Goal: Task Accomplishment & Management: Use online tool/utility

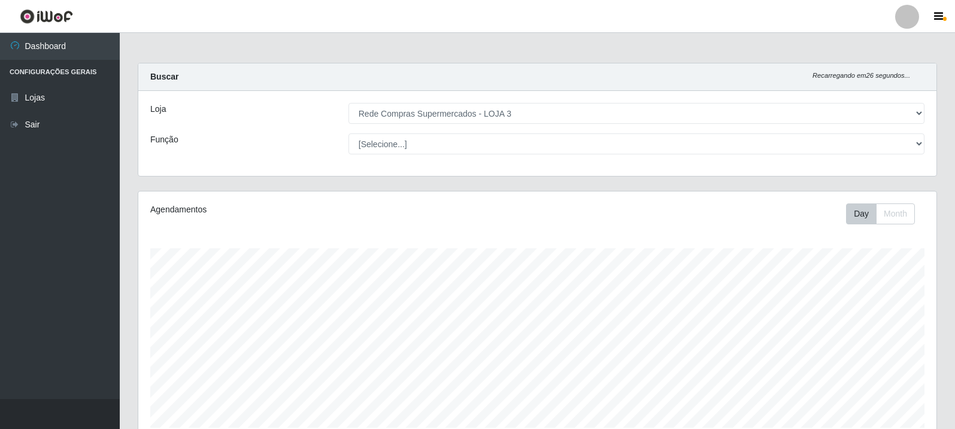
select select "162"
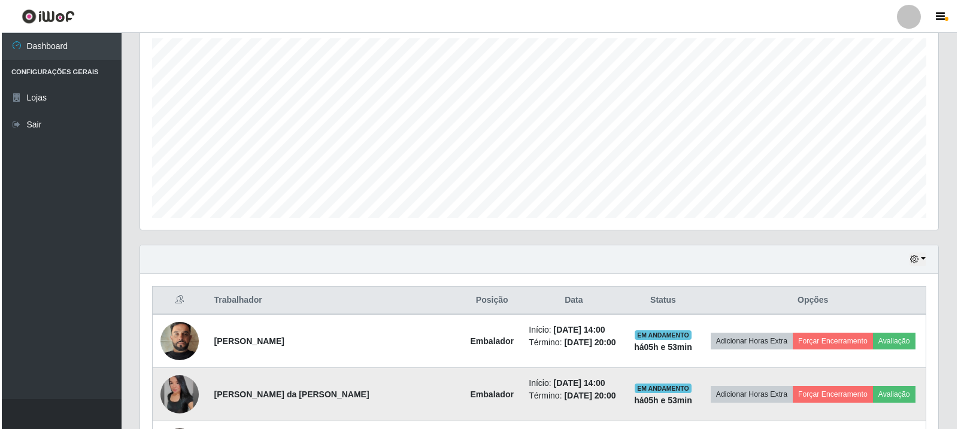
scroll to position [299, 0]
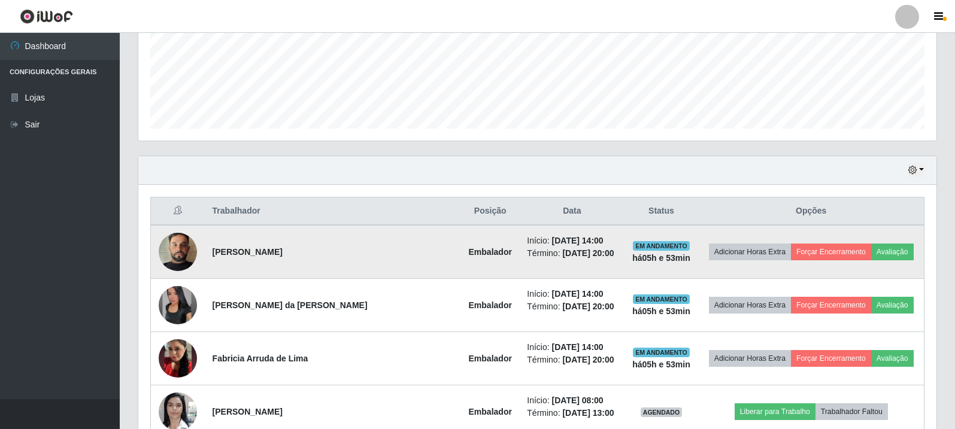
click at [880, 262] on td "Adicionar Horas Extra Forçar Encerramento Avaliação" at bounding box center [811, 252] width 226 height 54
click at [883, 252] on button "Avaliação" at bounding box center [892, 252] width 43 height 17
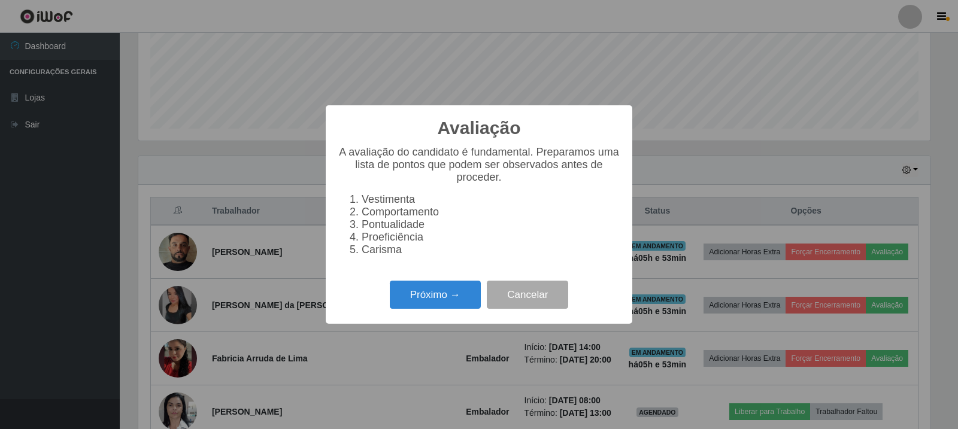
scroll to position [249, 792]
click at [459, 304] on button "Próximo →" at bounding box center [435, 295] width 91 height 28
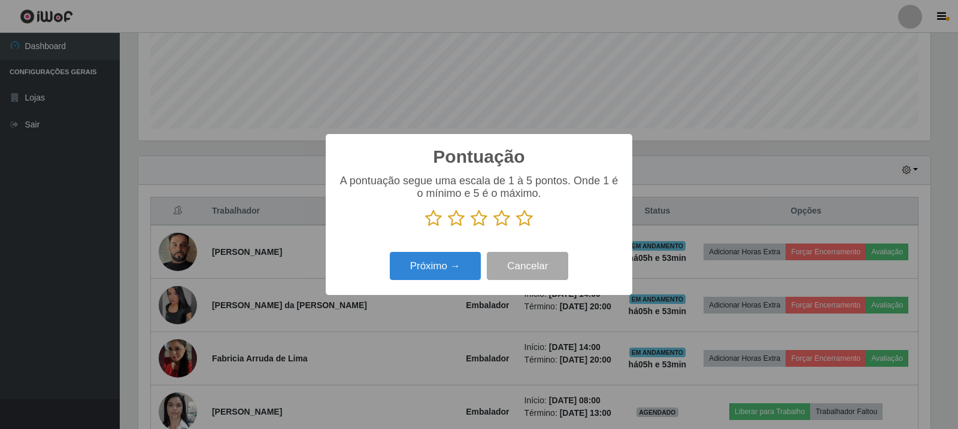
scroll to position [598667, 598124]
click at [530, 220] on icon at bounding box center [524, 219] width 17 height 18
click at [516, 228] on input "radio" at bounding box center [516, 228] width 0 height 0
click at [434, 267] on button "Próximo →" at bounding box center [435, 266] width 91 height 28
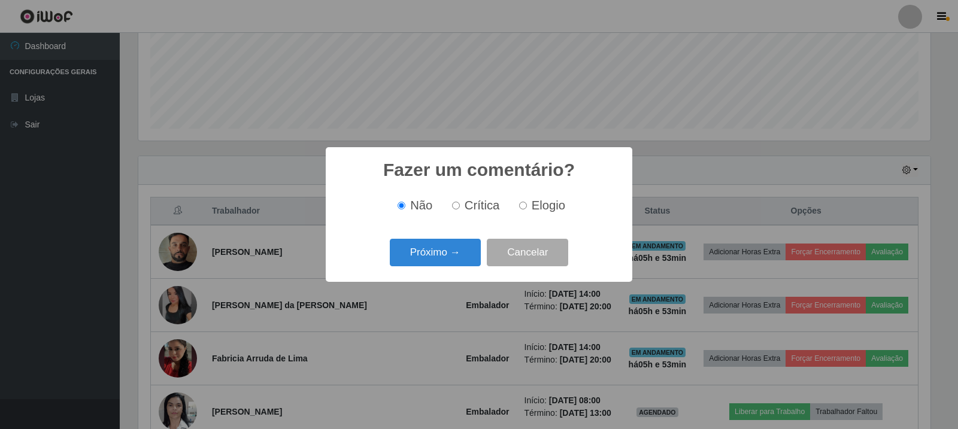
click at [535, 204] on span "Elogio" at bounding box center [549, 205] width 34 height 13
click at [527, 204] on input "Elogio" at bounding box center [523, 206] width 8 height 8
radio input "true"
click at [450, 253] on button "Próximo →" at bounding box center [435, 253] width 91 height 28
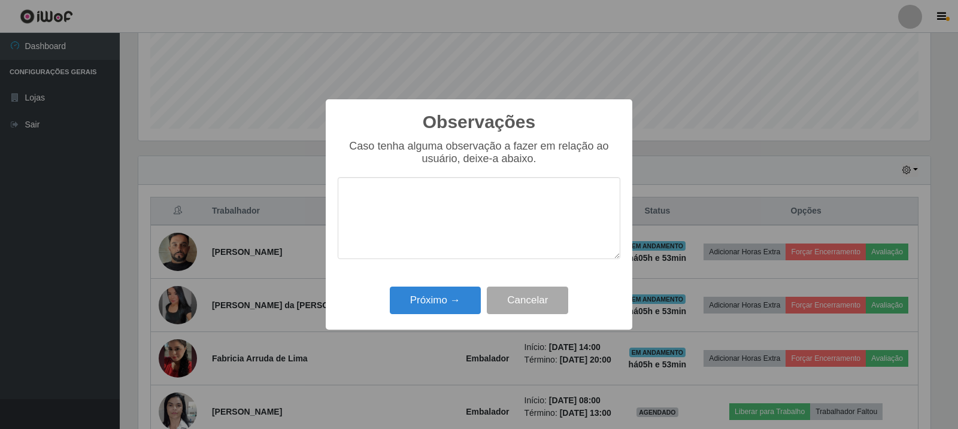
click at [522, 212] on textarea at bounding box center [479, 218] width 283 height 82
click at [390, 310] on button "Próximo →" at bounding box center [435, 301] width 91 height 28
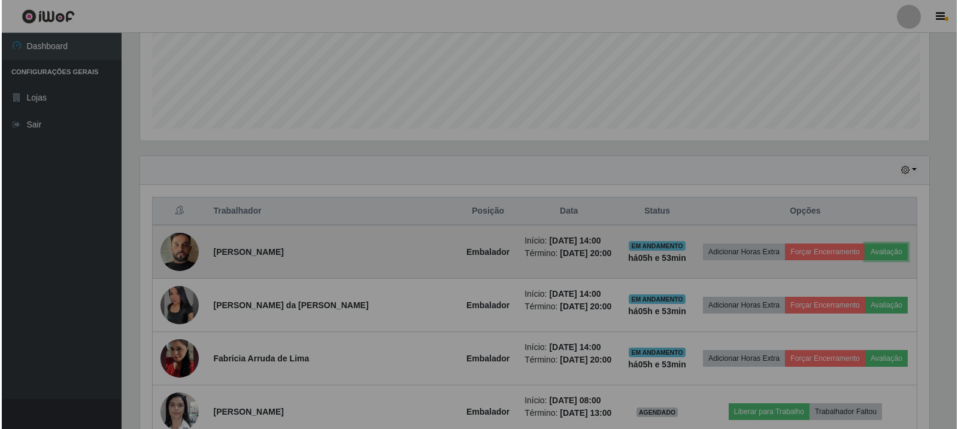
scroll to position [249, 798]
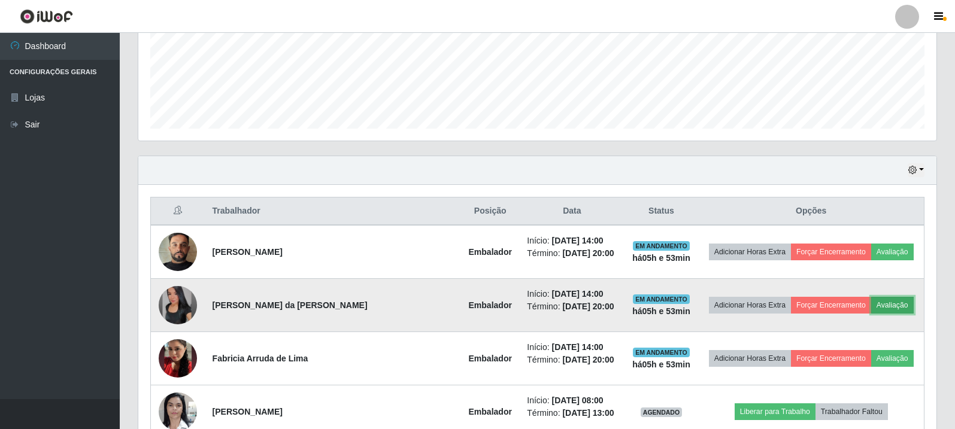
click at [889, 302] on button "Avaliação" at bounding box center [892, 305] width 43 height 17
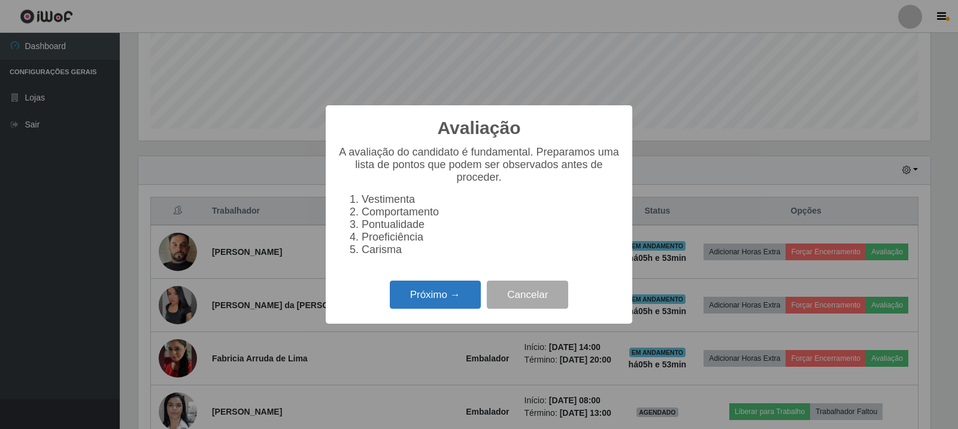
click at [427, 301] on button "Próximo →" at bounding box center [435, 295] width 91 height 28
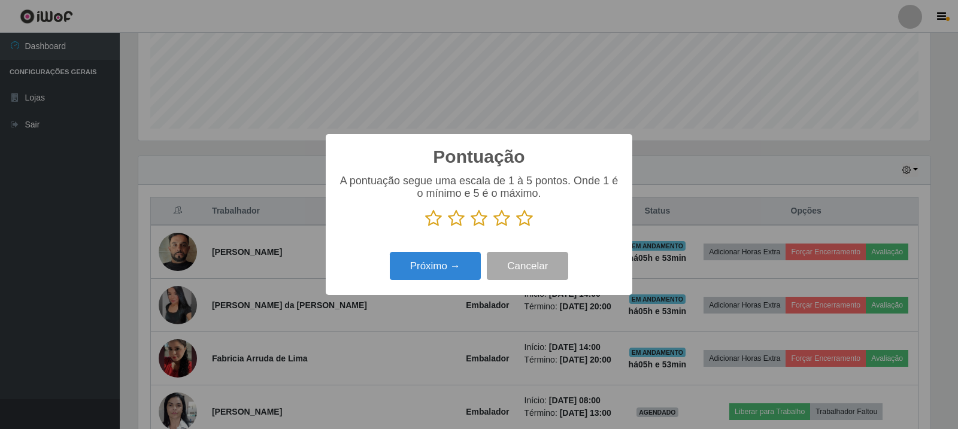
click at [520, 218] on icon at bounding box center [524, 219] width 17 height 18
click at [516, 228] on input "radio" at bounding box center [516, 228] width 0 height 0
click at [465, 280] on button "Próximo →" at bounding box center [435, 266] width 91 height 28
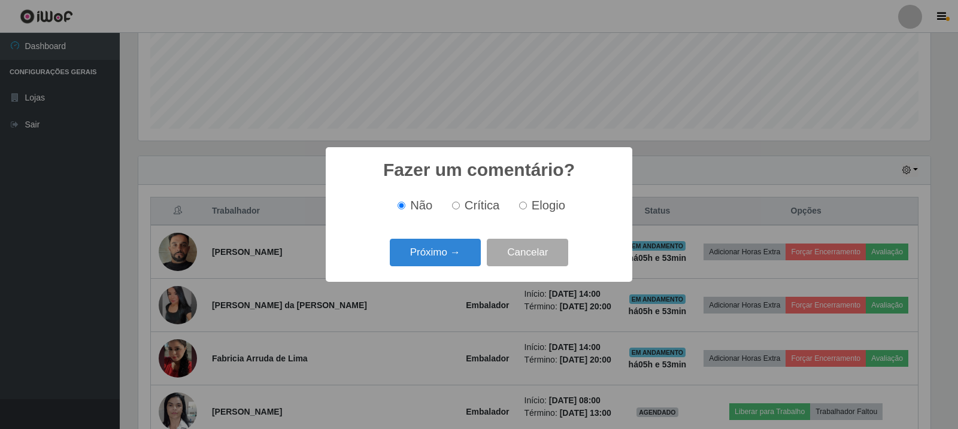
click at [540, 210] on span "Elogio" at bounding box center [549, 205] width 34 height 13
click at [527, 210] on input "Elogio" at bounding box center [523, 206] width 8 height 8
radio input "true"
click at [466, 238] on div "Próximo → Cancelar" at bounding box center [479, 252] width 283 height 34
click at [434, 260] on button "Próximo →" at bounding box center [435, 253] width 91 height 28
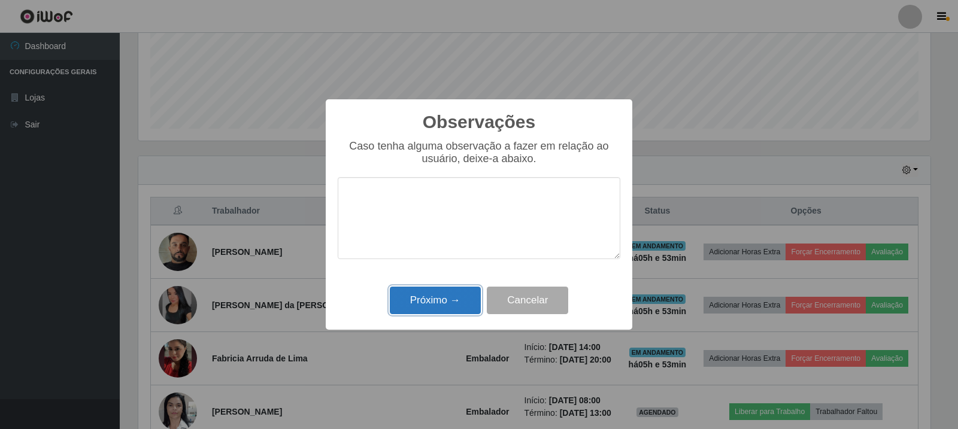
click at [443, 309] on button "Próximo →" at bounding box center [435, 301] width 91 height 28
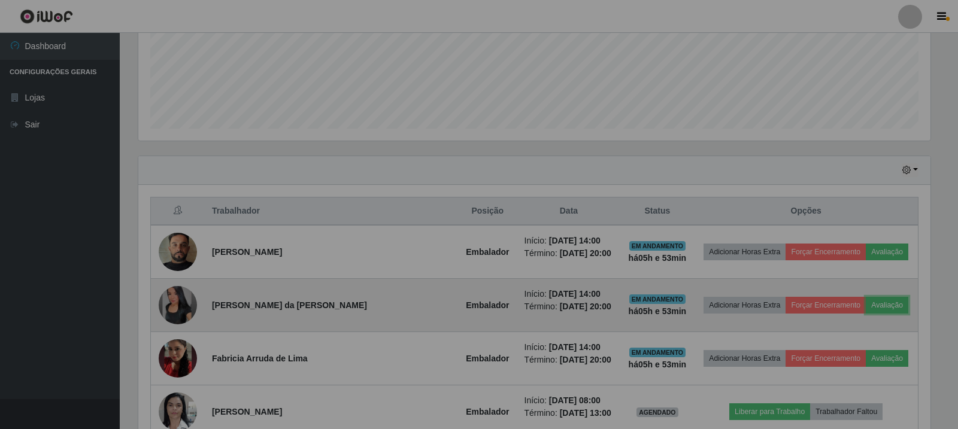
scroll to position [249, 798]
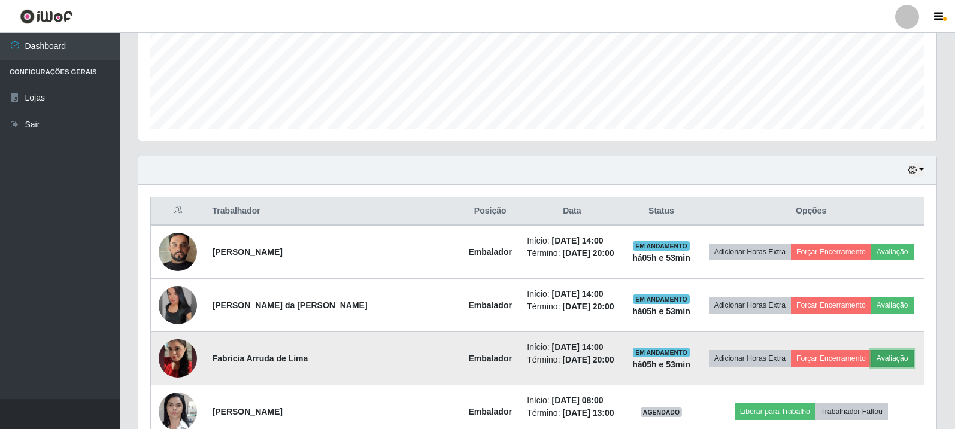
click at [891, 358] on button "Avaliação" at bounding box center [892, 358] width 43 height 17
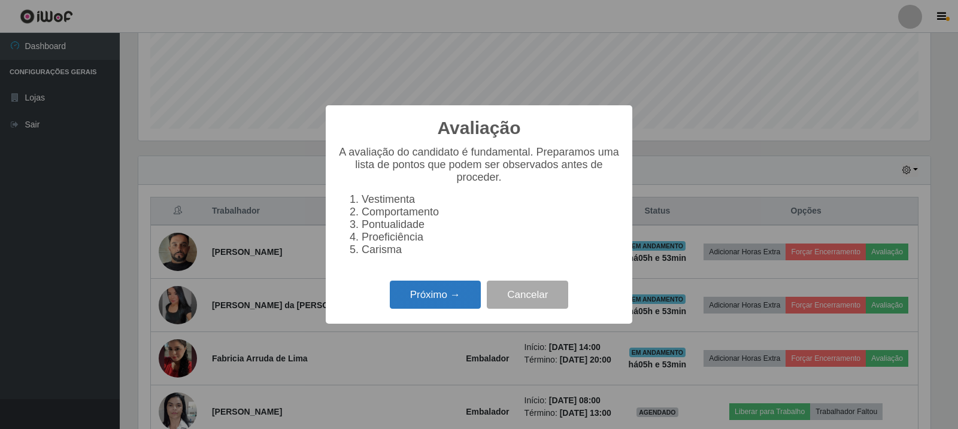
scroll to position [249, 792]
click at [451, 298] on button "Próximo →" at bounding box center [435, 295] width 91 height 28
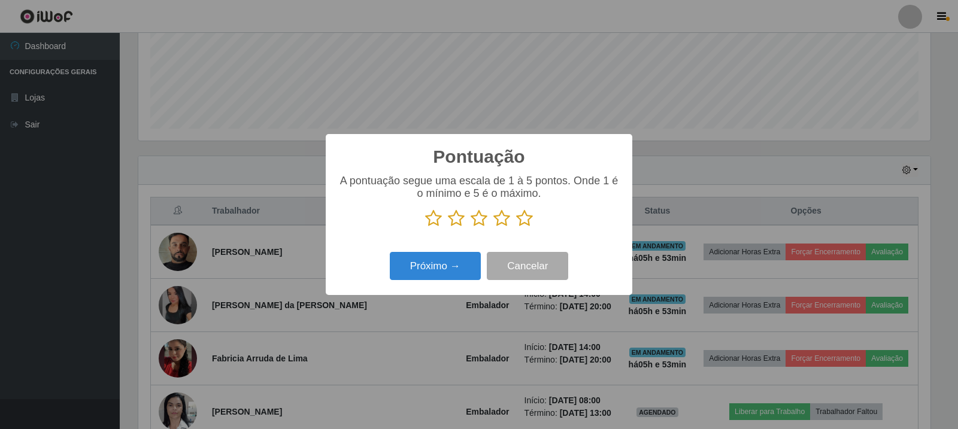
scroll to position [598667, 598124]
click at [518, 222] on icon at bounding box center [524, 219] width 17 height 18
click at [516, 228] on input "radio" at bounding box center [516, 228] width 0 height 0
click at [471, 253] on div "Próximo → Cancelar" at bounding box center [479, 266] width 283 height 34
click at [452, 266] on button "Próximo →" at bounding box center [435, 266] width 91 height 28
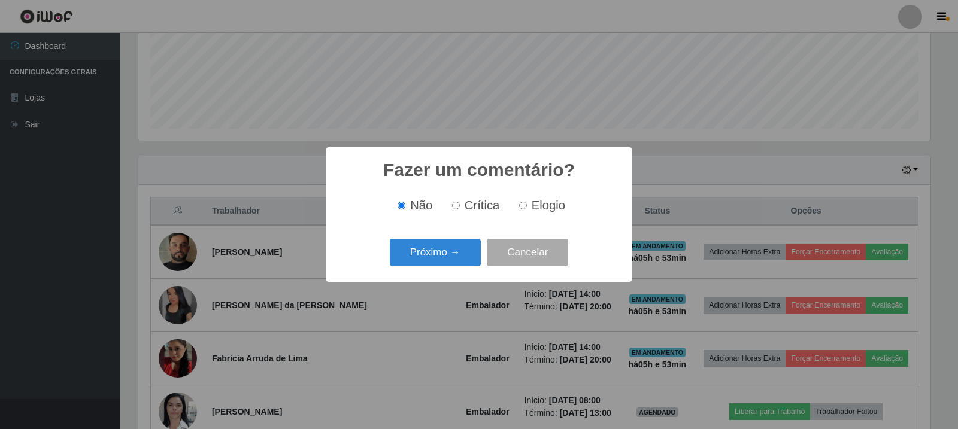
click at [545, 204] on span "Elogio" at bounding box center [549, 205] width 34 height 13
click at [527, 204] on input "Elogio" at bounding box center [523, 206] width 8 height 8
radio input "true"
click at [441, 255] on button "Próximo →" at bounding box center [435, 253] width 91 height 28
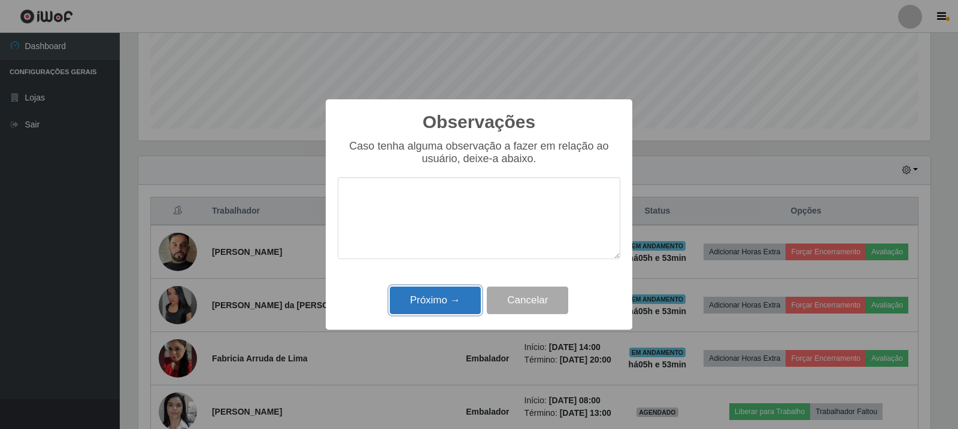
click at [453, 301] on button "Próximo →" at bounding box center [435, 301] width 91 height 28
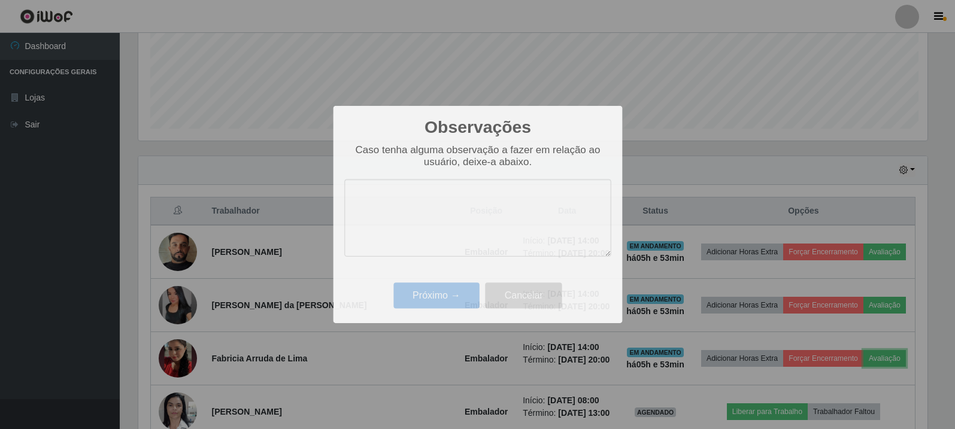
scroll to position [249, 798]
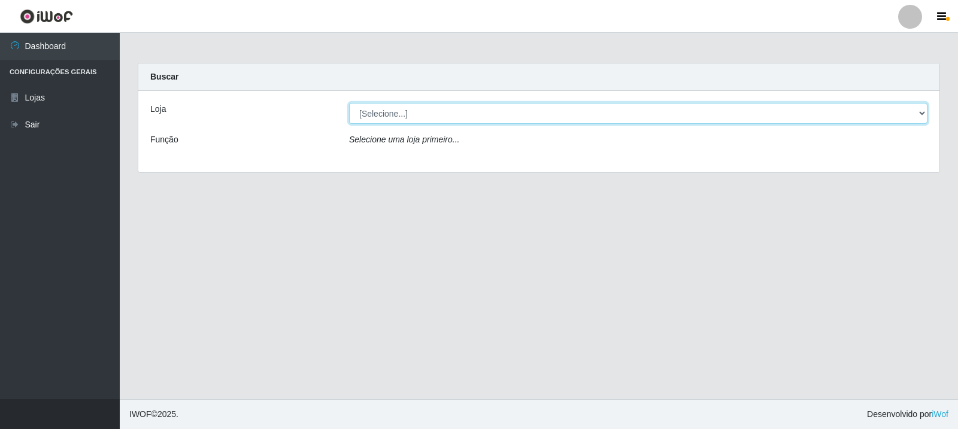
click at [520, 108] on select "[Selecione...] Rede Compras Supermercados - LOJA 3" at bounding box center [638, 113] width 579 height 21
select select "162"
click at [349, 103] on select "[Selecione...] Rede Compras Supermercados - LOJA 3" at bounding box center [638, 113] width 579 height 21
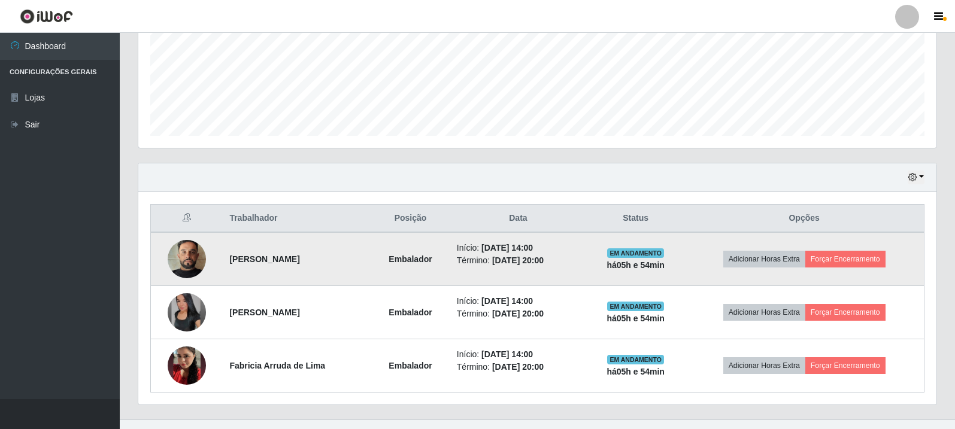
scroll to position [313, 0]
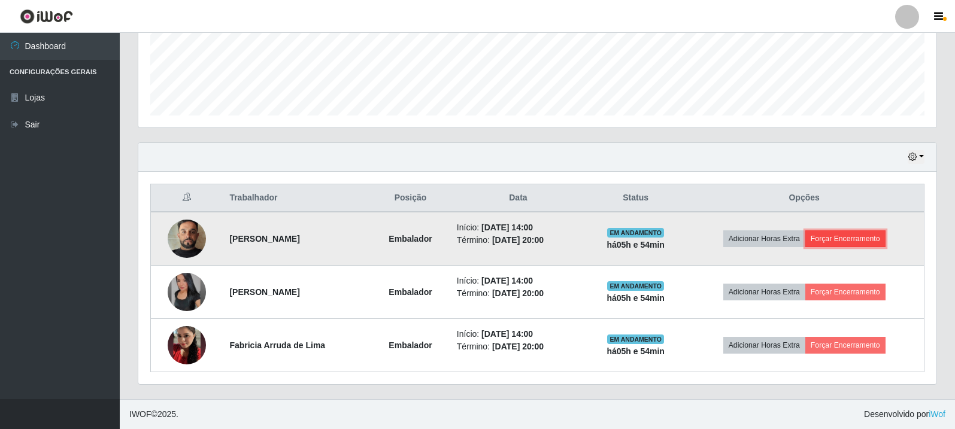
click at [848, 244] on button "Forçar Encerramento" at bounding box center [846, 239] width 80 height 17
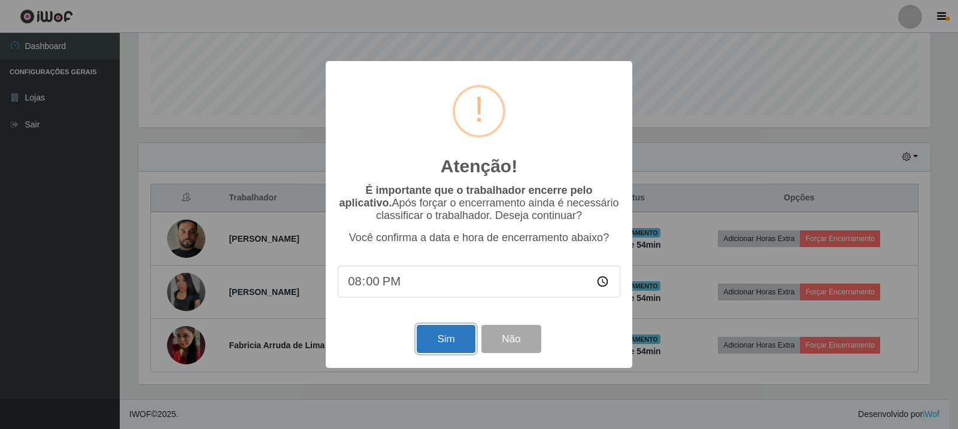
drag, startPoint x: 437, startPoint y: 344, endPoint x: 450, endPoint y: 341, distance: 13.1
click at [439, 344] on button "Sim" at bounding box center [446, 339] width 58 height 28
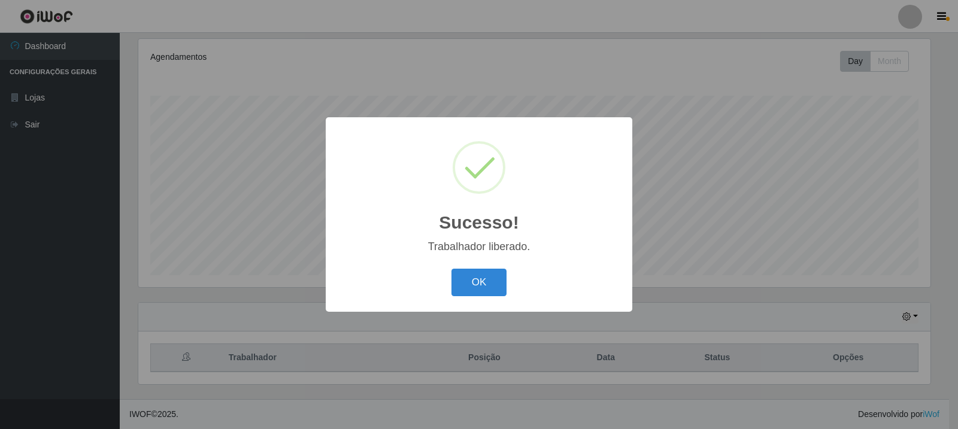
click at [849, 284] on div "Sucesso! × Trabalhador liberado. OK Cancel" at bounding box center [479, 214] width 958 height 429
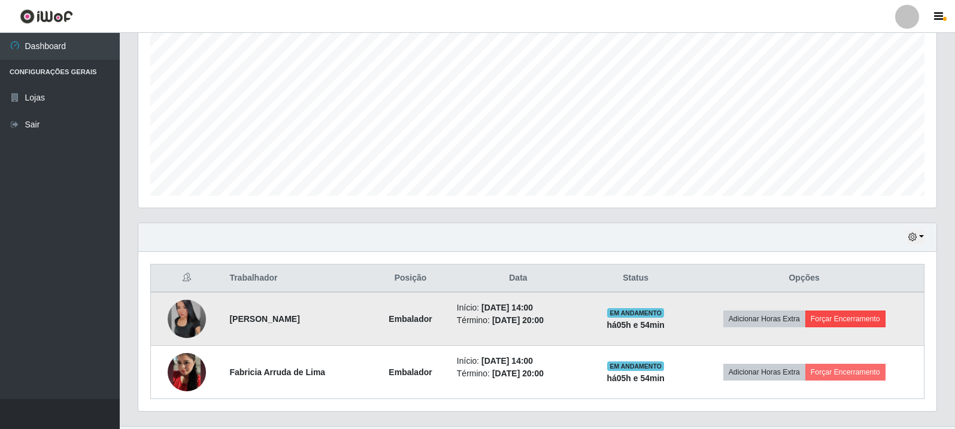
scroll to position [259, 0]
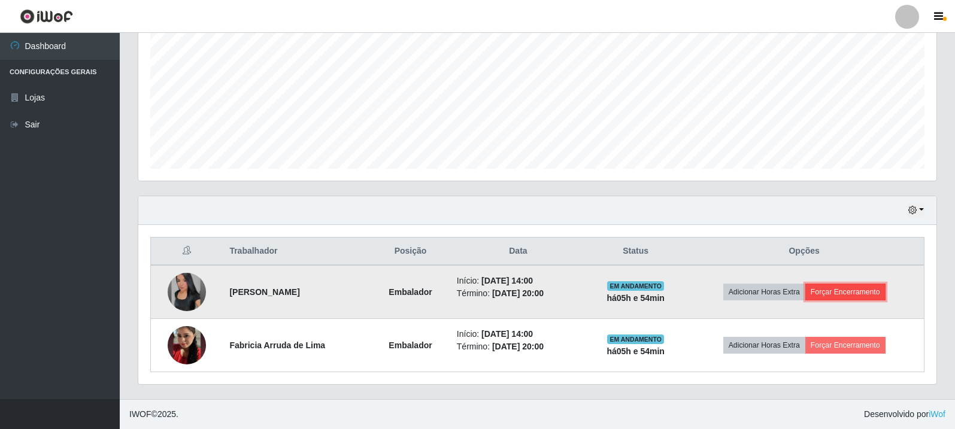
click at [868, 289] on button "Forçar Encerramento" at bounding box center [846, 292] width 80 height 17
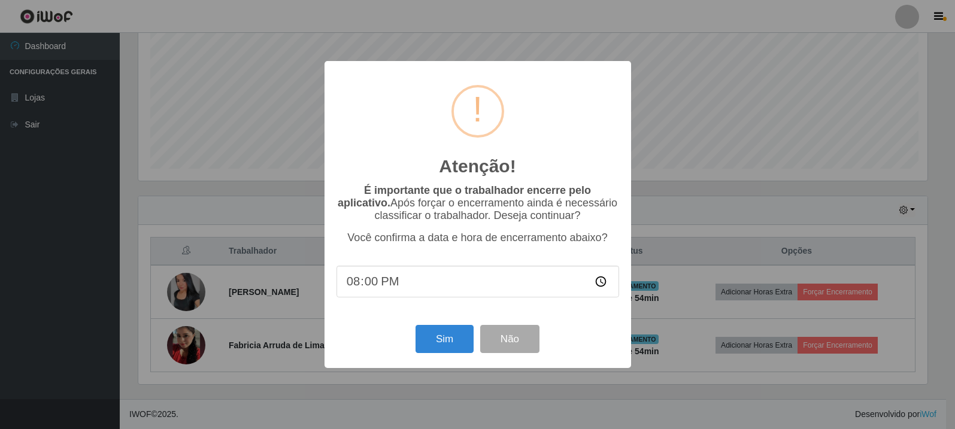
scroll to position [249, 792]
click at [453, 339] on button "Sim" at bounding box center [446, 339] width 58 height 28
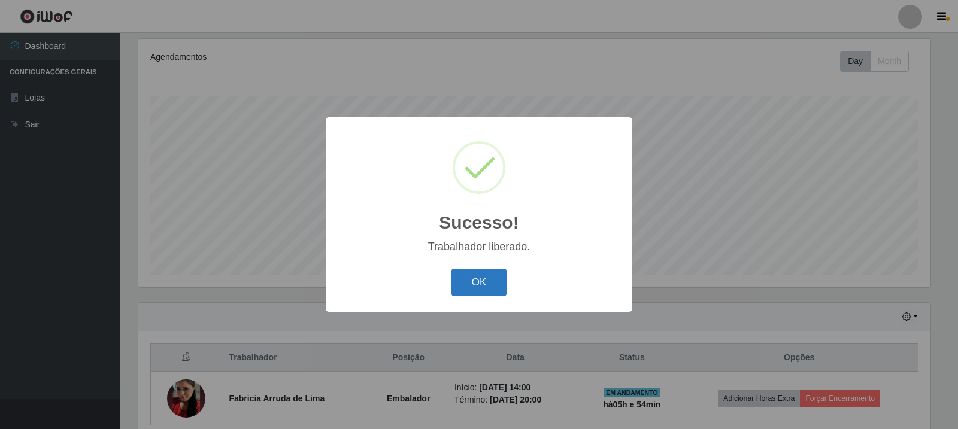
click at [529, 289] on div "OK Cancel" at bounding box center [479, 282] width 283 height 34
click at [468, 267] on div "OK Cancel" at bounding box center [479, 282] width 283 height 34
click at [473, 277] on button "OK" at bounding box center [480, 283] width 56 height 28
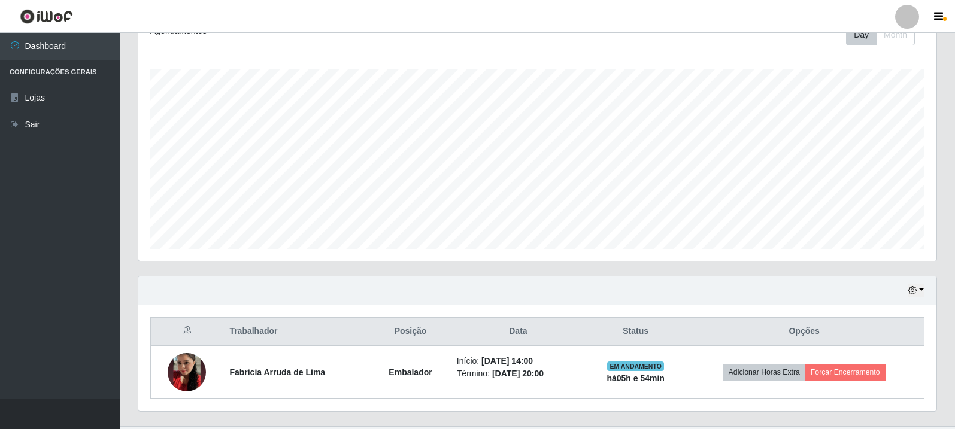
scroll to position [206, 0]
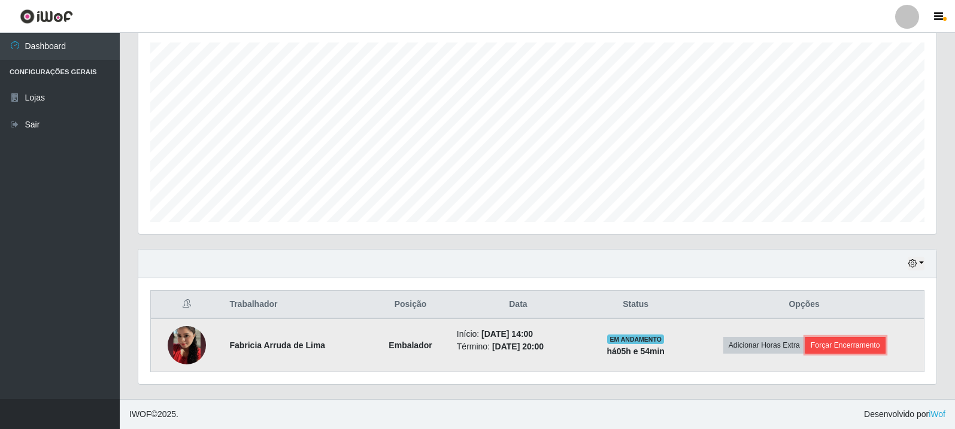
click at [828, 345] on button "Forçar Encerramento" at bounding box center [846, 345] width 80 height 17
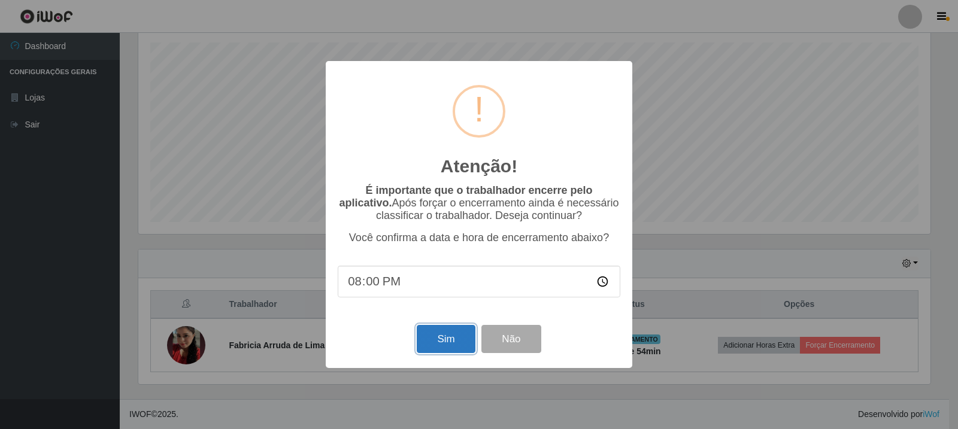
click at [447, 331] on button "Sim" at bounding box center [446, 339] width 58 height 28
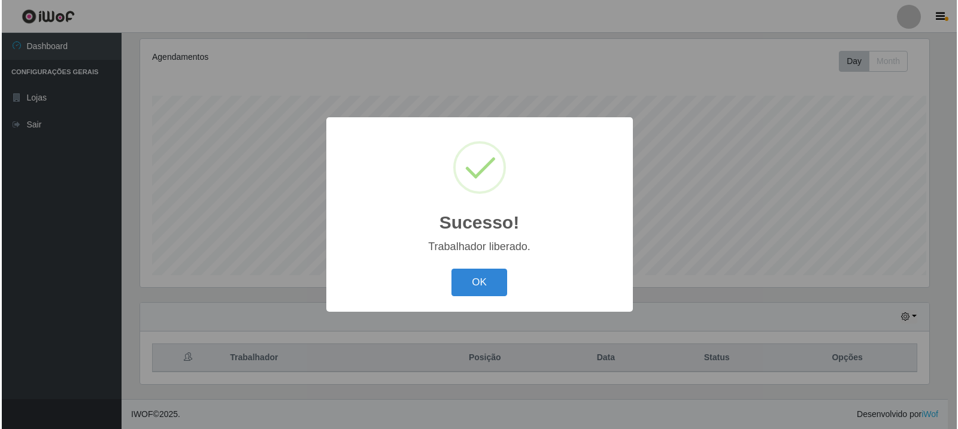
scroll to position [0, 0]
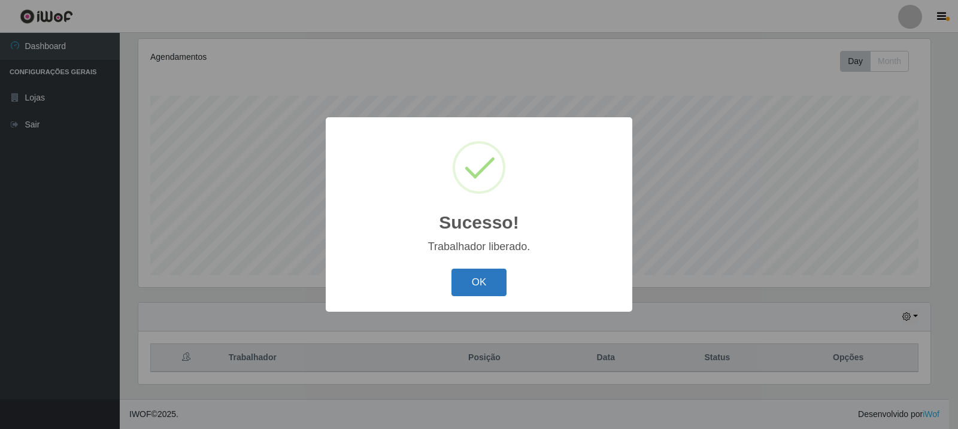
click at [479, 276] on button "OK" at bounding box center [480, 283] width 56 height 28
